Goal: Transaction & Acquisition: Purchase product/service

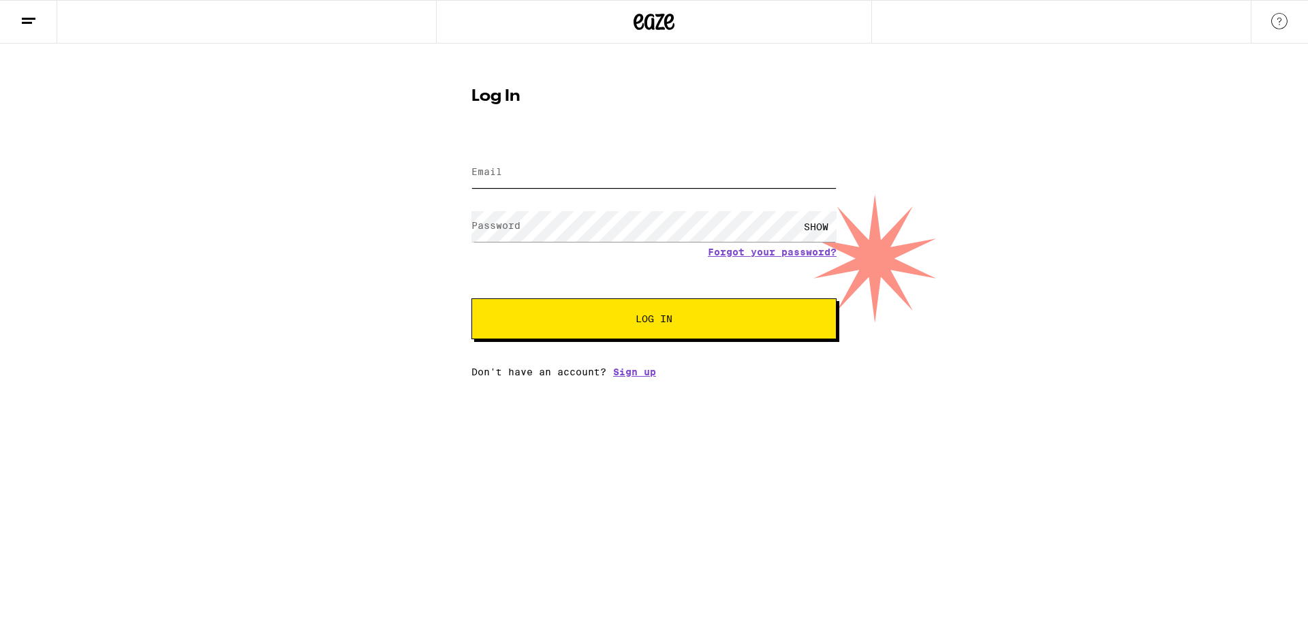
drag, startPoint x: 0, startPoint y: 0, endPoint x: 572, endPoint y: 165, distance: 595.4
click at [572, 165] on input "Email" at bounding box center [653, 172] width 365 height 31
type input "[EMAIL_ADDRESS][DOMAIN_NAME]"
click at [471, 298] on button "Log In" at bounding box center [653, 318] width 365 height 41
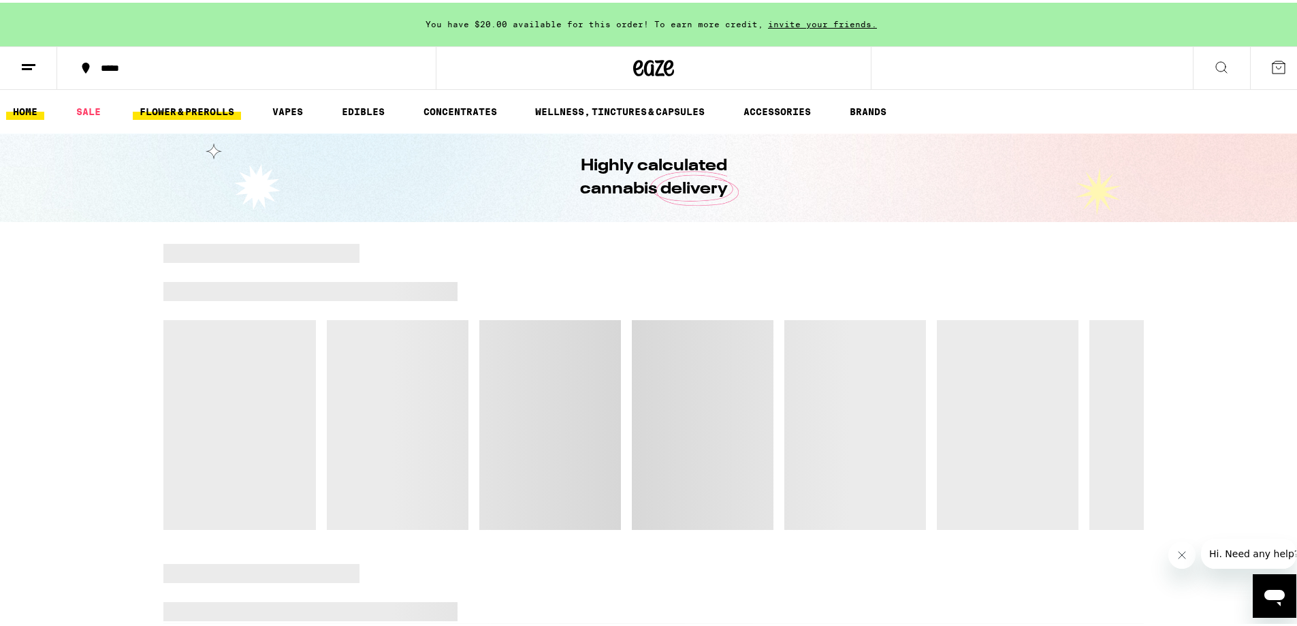
click at [168, 109] on link "FLOWER & PREROLLS" at bounding box center [187, 109] width 108 height 16
